Goal: Information Seeking & Learning: Check status

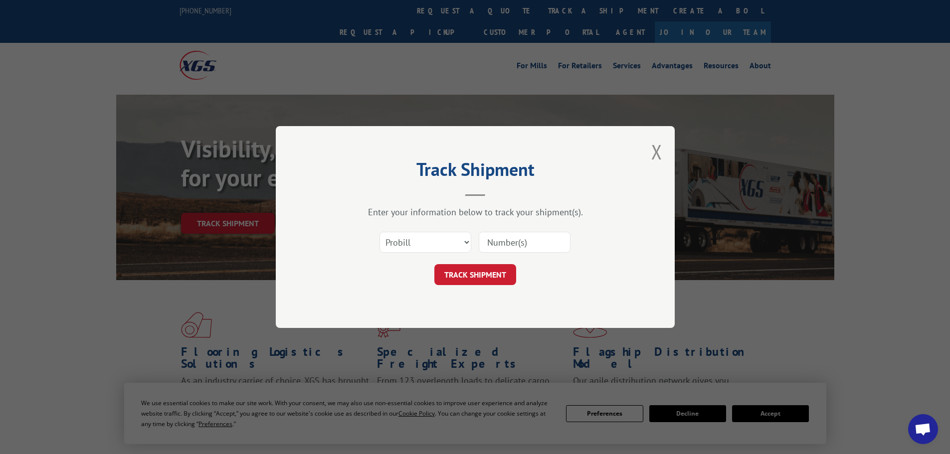
click at [505, 245] on input at bounding box center [525, 242] width 92 height 21
paste input "17591216"
type input "17591216"
click at [505, 269] on button "TRACK SHIPMENT" at bounding box center [475, 274] width 82 height 21
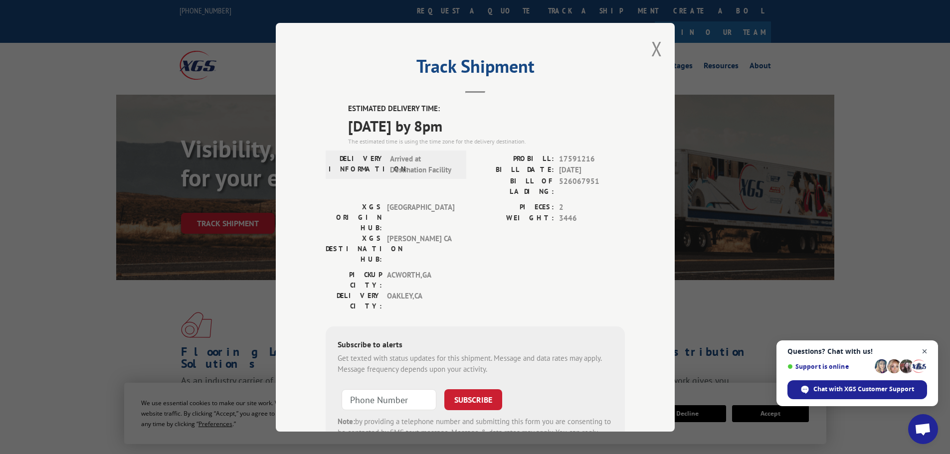
click at [926, 352] on span "Open chat" at bounding box center [924, 351] width 12 height 12
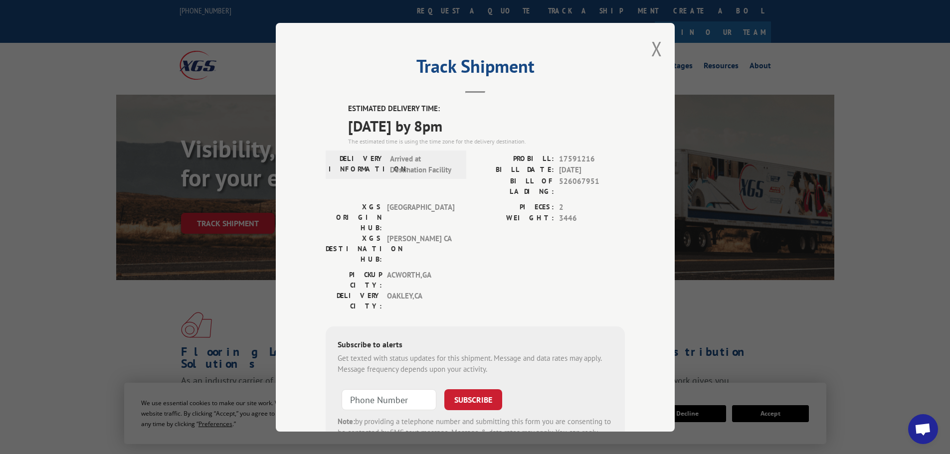
drag, startPoint x: 651, startPoint y: 50, endPoint x: 572, endPoint y: 46, distance: 79.9
click at [651, 50] on button "Close modal" at bounding box center [656, 48] width 11 height 26
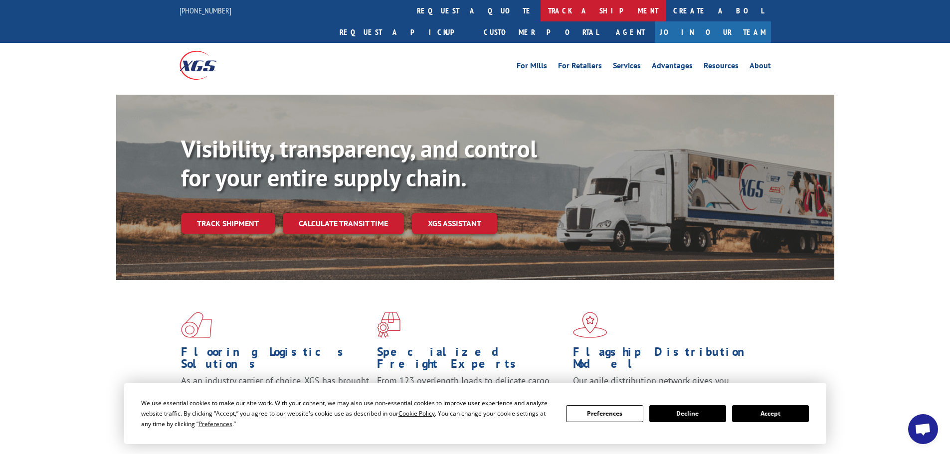
click at [540, 7] on link "track a shipment" at bounding box center [602, 10] width 125 height 21
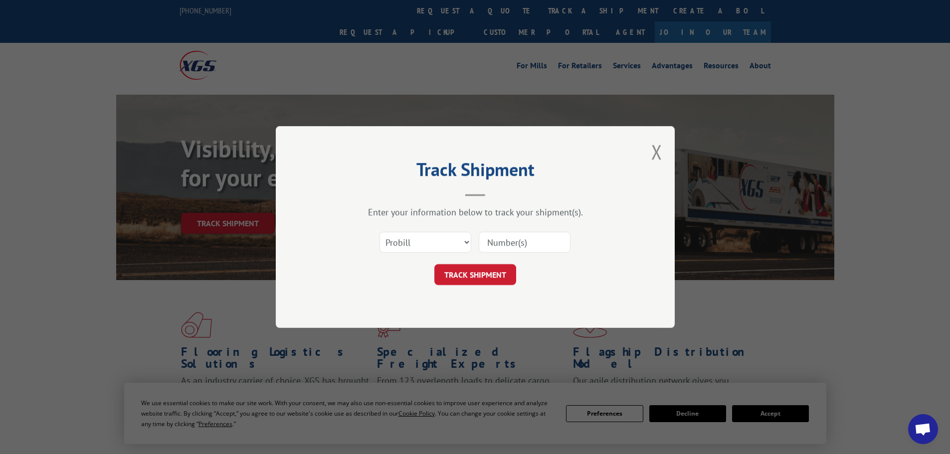
click at [520, 241] on input at bounding box center [525, 242] width 92 height 21
paste input "17591216"
type input "17591216"
click at [478, 269] on button "TRACK SHIPMENT" at bounding box center [475, 274] width 82 height 21
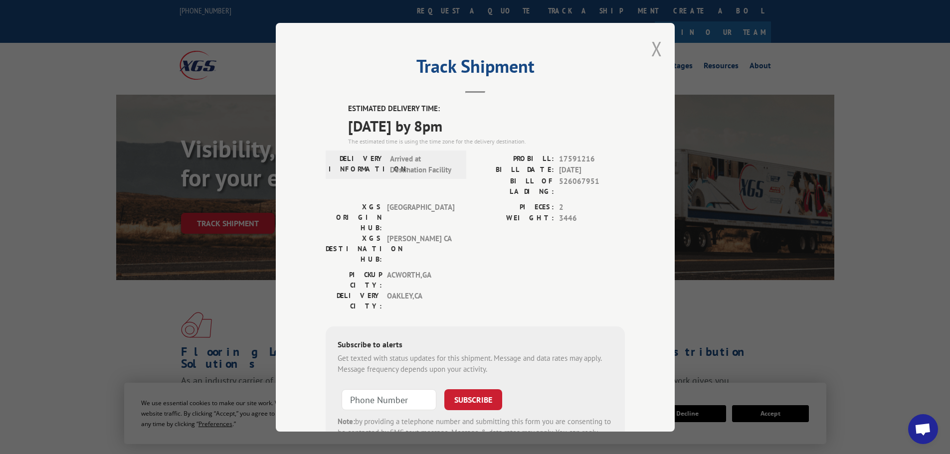
click at [651, 47] on button "Close modal" at bounding box center [656, 48] width 11 height 26
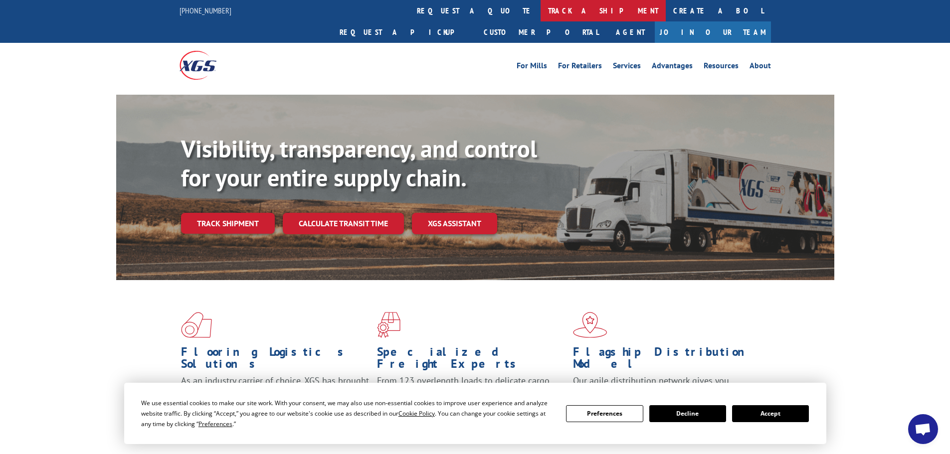
click at [540, 14] on link "track a shipment" at bounding box center [602, 10] width 125 height 21
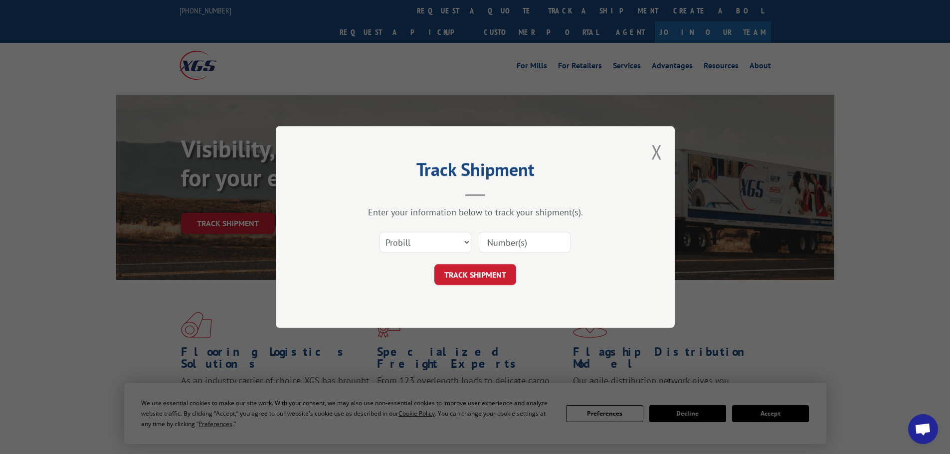
click at [521, 238] on input at bounding box center [525, 242] width 92 height 21
paste input "17591216"
type input "17591216"
click at [493, 276] on button "TRACK SHIPMENT" at bounding box center [475, 274] width 82 height 21
